Goal: Find specific page/section: Find specific page/section

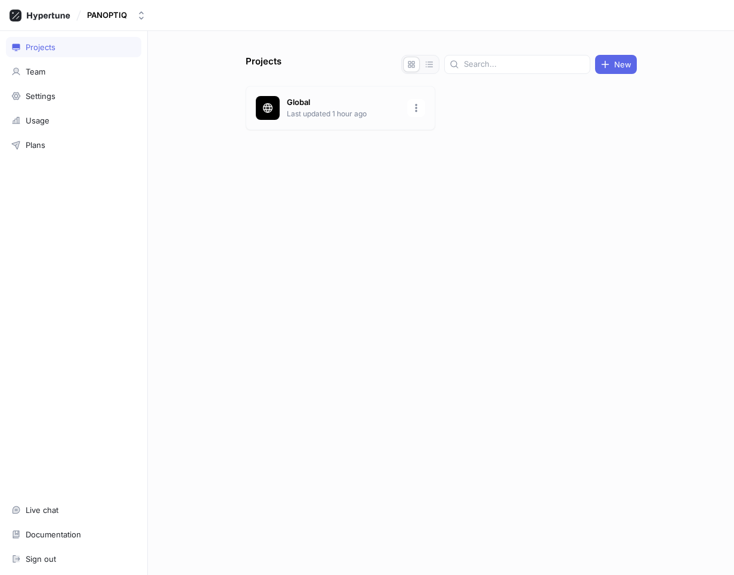
click at [305, 107] on p "Global" at bounding box center [343, 103] width 113 height 12
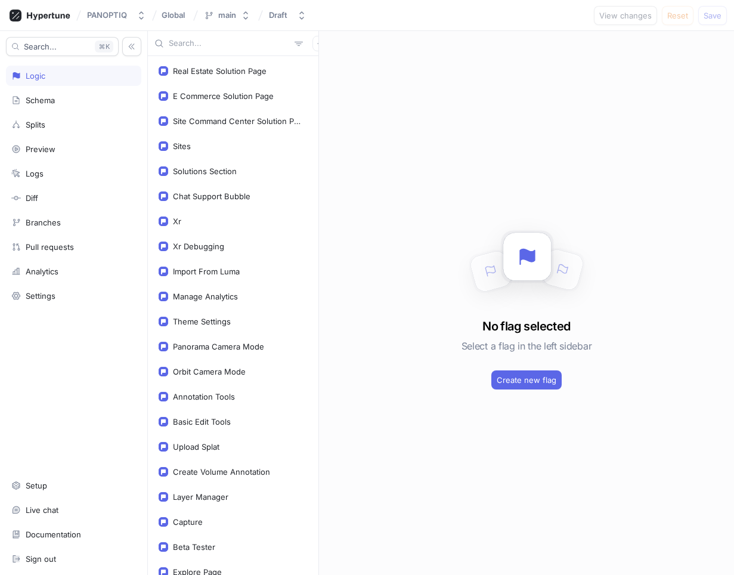
click at [185, 48] on input "text" at bounding box center [229, 44] width 121 height 12
click at [184, 38] on input "text" at bounding box center [229, 44] width 121 height 12
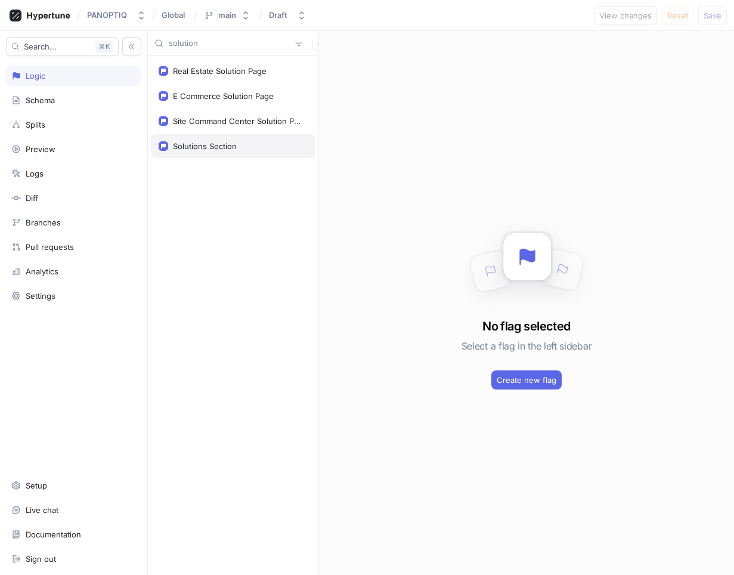
type input "solution"
click at [215, 145] on div "Solutions Section" at bounding box center [205, 146] width 64 height 10
